Goal: Register for event/course

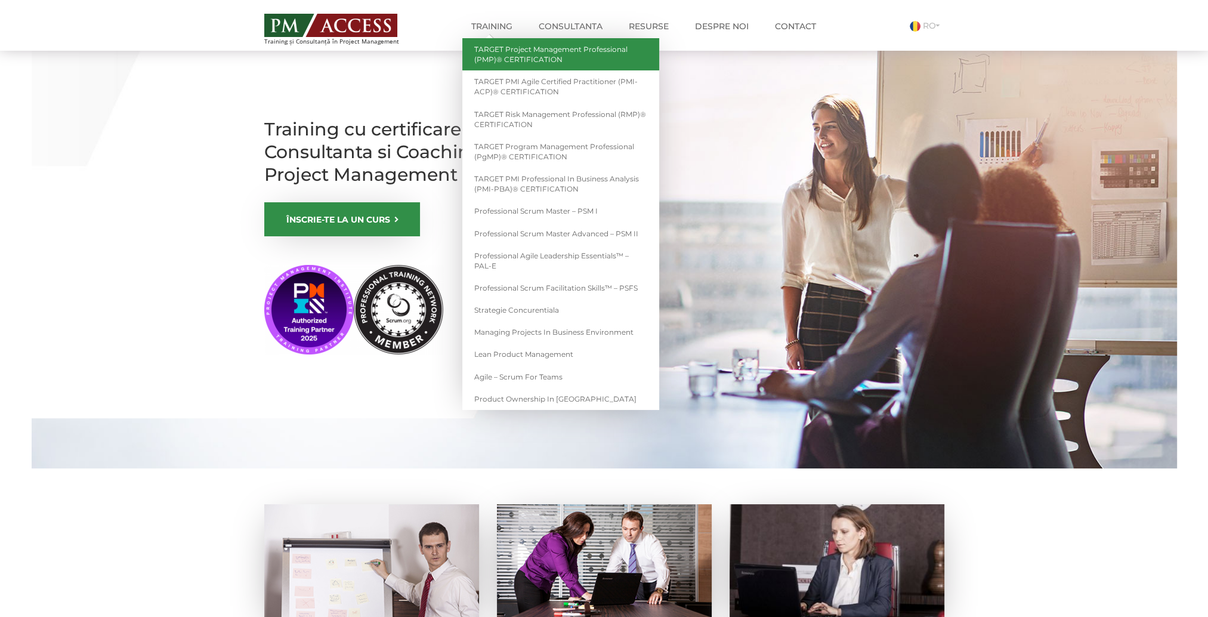
click at [572, 61] on link "TARGET Project Management Professional (PMP)® CERTIFICATION" at bounding box center [560, 54] width 197 height 32
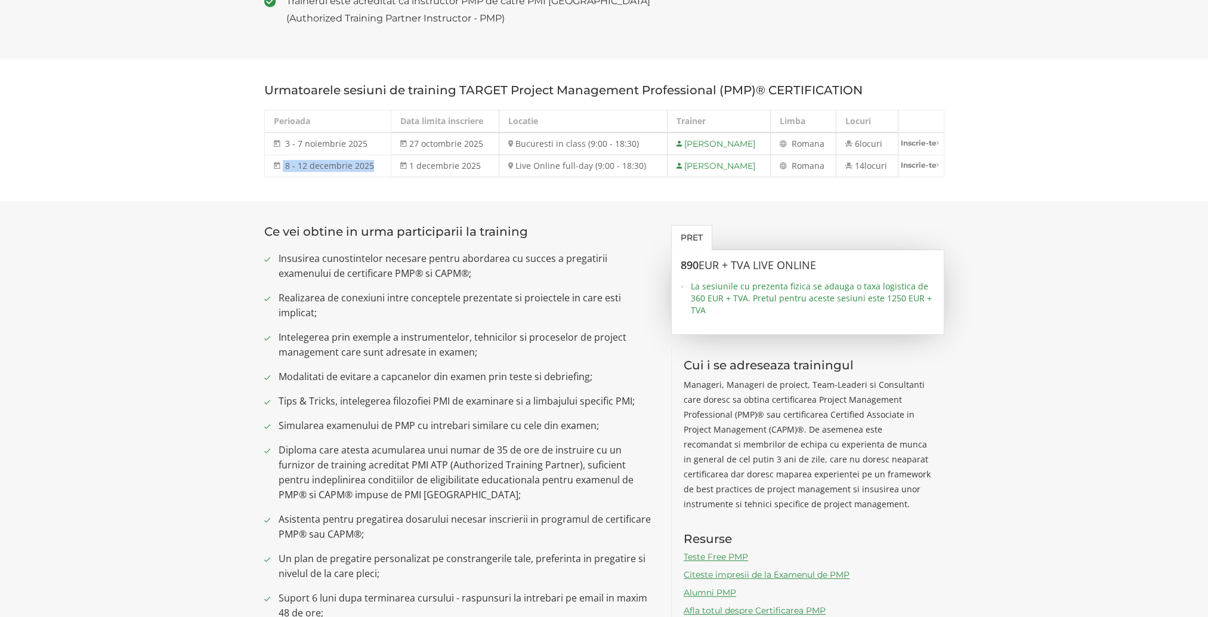
drag, startPoint x: 374, startPoint y: 166, endPoint x: 273, endPoint y: 168, distance: 100.9
click at [273, 168] on td "8 - 12 decembrie 2025 8 - 12 dec 2025" at bounding box center [327, 166] width 127 height 22
drag, startPoint x: 273, startPoint y: 168, endPoint x: 313, endPoint y: 165, distance: 39.5
click at [313, 165] on span "8 - 12 decembrie 2025" at bounding box center [329, 165] width 89 height 11
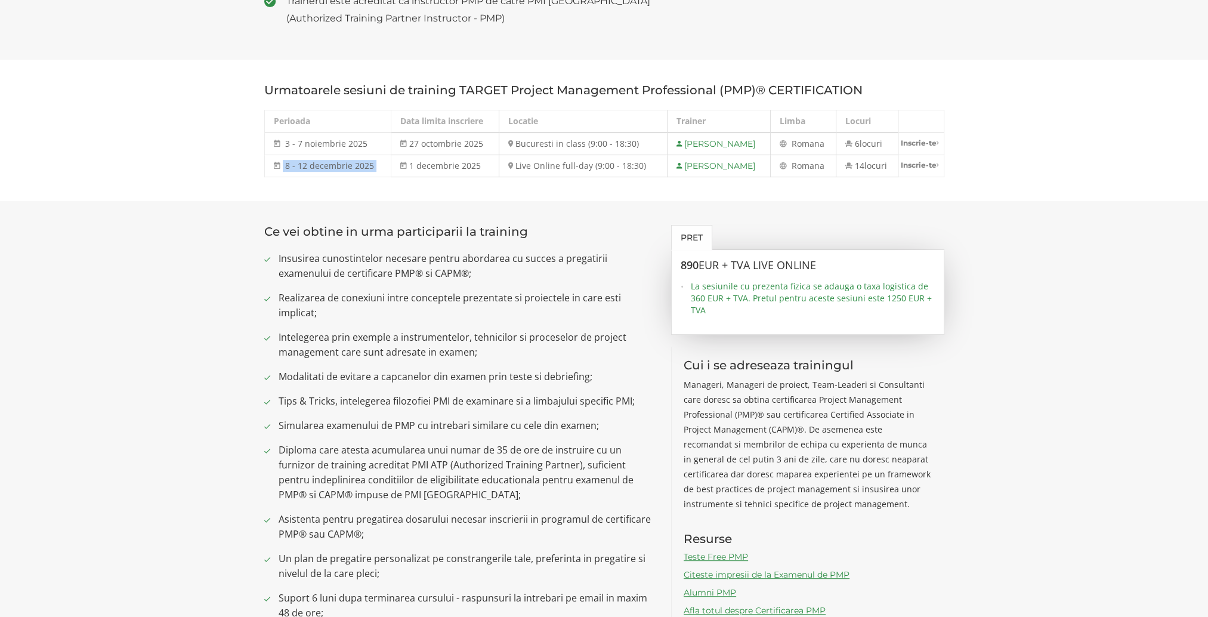
click at [313, 165] on span "8 - 12 decembrie 2025" at bounding box center [329, 165] width 89 height 11
drag, startPoint x: 313, startPoint y: 165, endPoint x: 322, endPoint y: 165, distance: 9.6
click at [322, 165] on span "8 - 12 decembrie 2025" at bounding box center [329, 165] width 89 height 11
click at [329, 165] on span "8 - 12 decembrie 2025" at bounding box center [329, 165] width 89 height 11
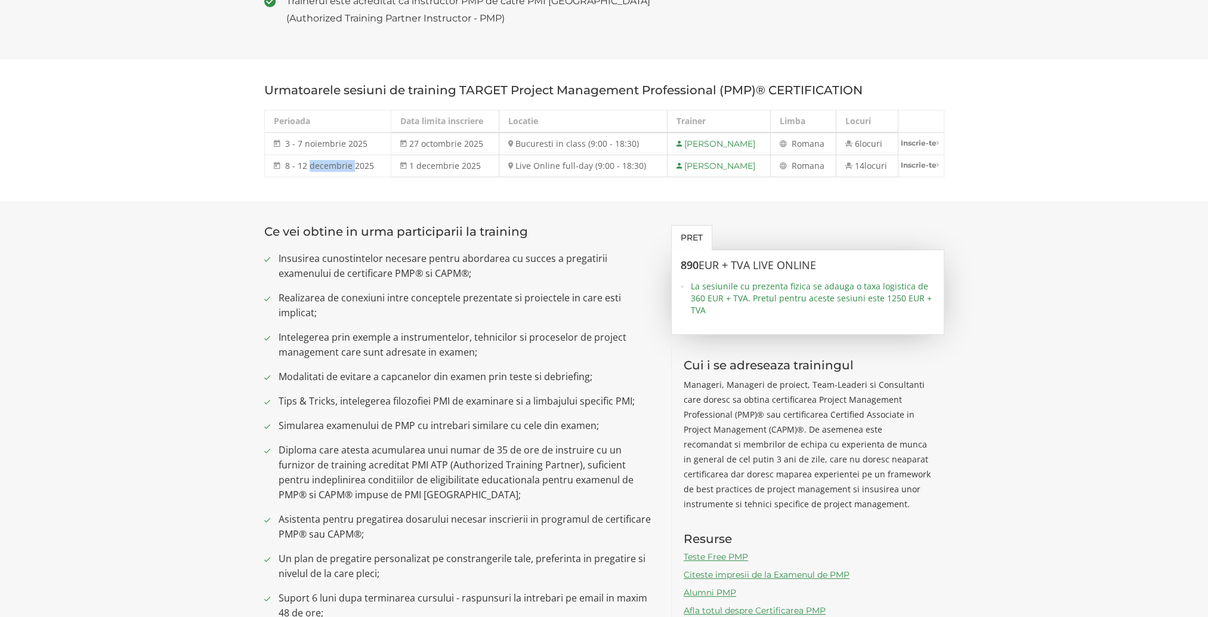
drag, startPoint x: 329, startPoint y: 165, endPoint x: 352, endPoint y: 164, distance: 23.3
click at [352, 164] on span "8 - 12 decembrie 2025" at bounding box center [329, 165] width 89 height 11
drag, startPoint x: 372, startPoint y: 164, endPoint x: 285, endPoint y: 161, distance: 87.8
click at [285, 161] on td "8 - 12 decembrie 2025 8 - 12 dec 2025" at bounding box center [327, 166] width 127 height 22
drag, startPoint x: 285, startPoint y: 161, endPoint x: 304, endPoint y: 161, distance: 19.7
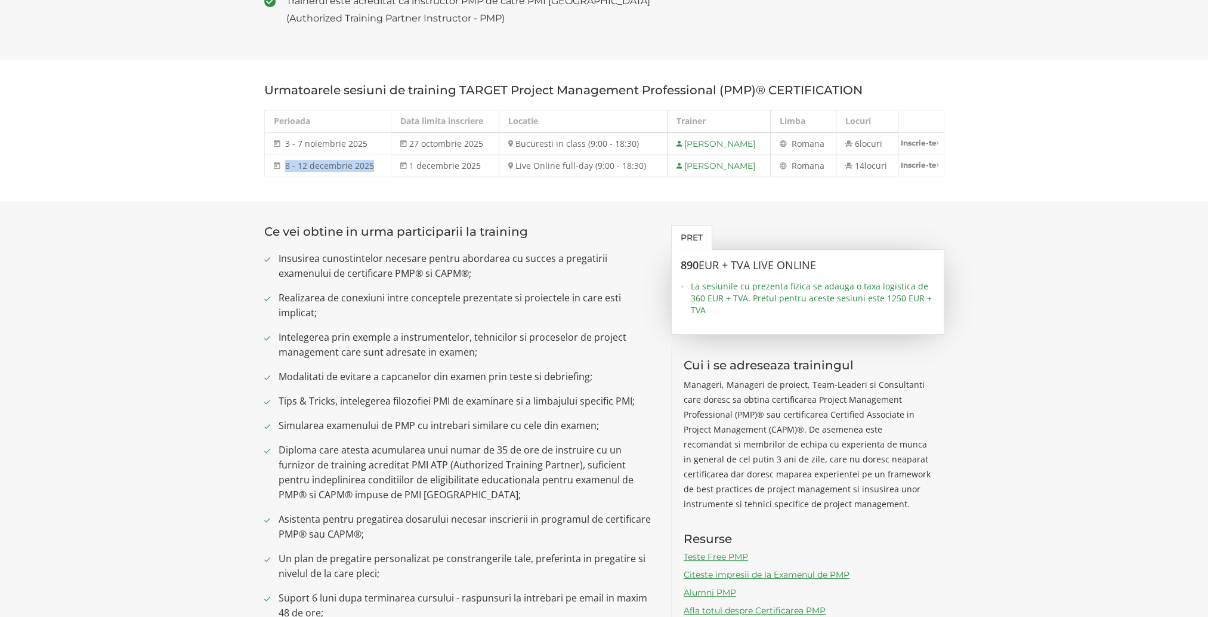
click at [304, 161] on span "8 - 12 decembrie 2025" at bounding box center [329, 165] width 89 height 11
click at [296, 161] on span "8 - 12 decembrie 2025" at bounding box center [329, 165] width 89 height 11
drag, startPoint x: 288, startPoint y: 164, endPoint x: 363, endPoint y: 165, distance: 74.6
click at [363, 165] on span "8 - 12 decembrie 2025" at bounding box center [329, 165] width 89 height 11
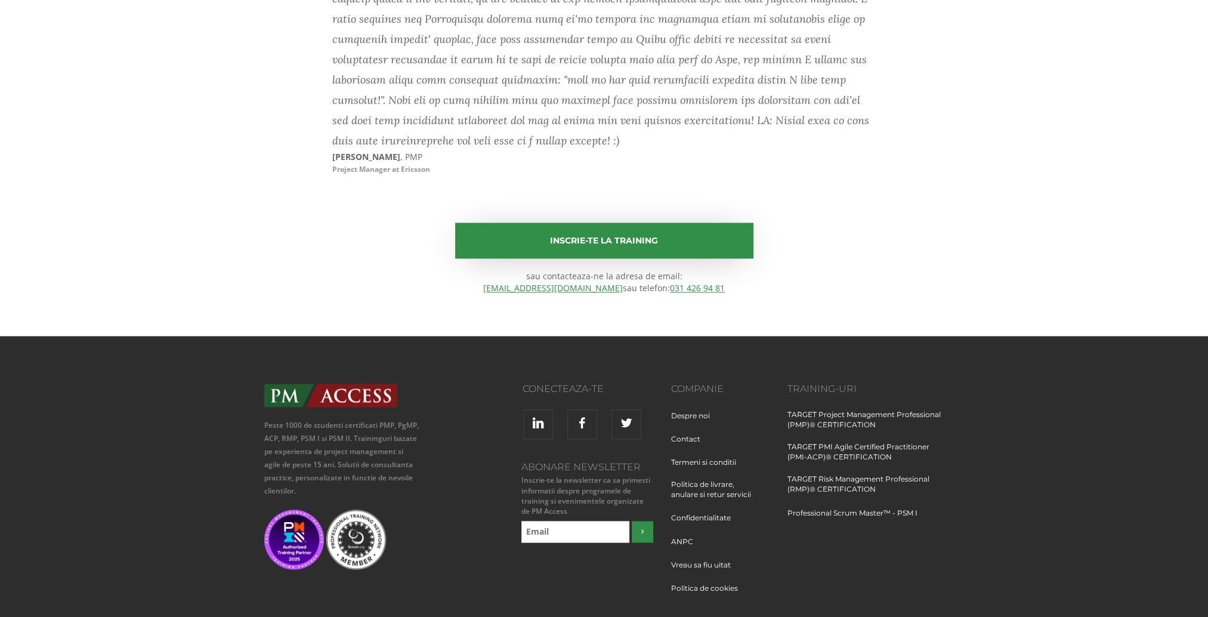
scroll to position [8465, 0]
